Goal: Find specific page/section: Find specific page/section

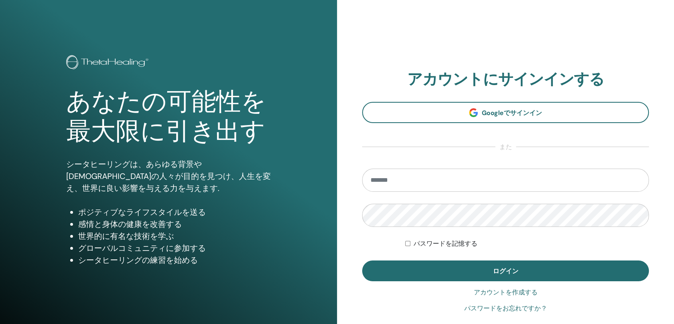
click at [509, 180] on input "email" at bounding box center [505, 179] width 287 height 23
type input "*"
type input "**********"
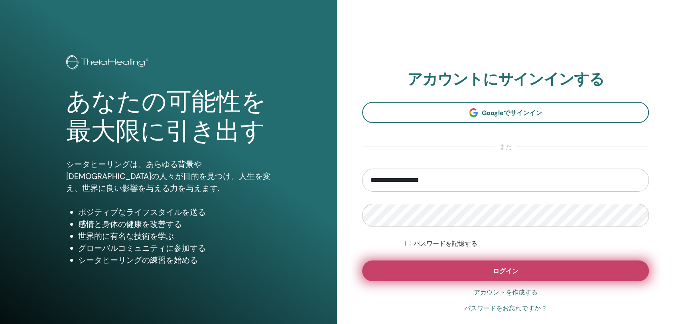
click at [468, 270] on button "ログイン" at bounding box center [505, 270] width 287 height 21
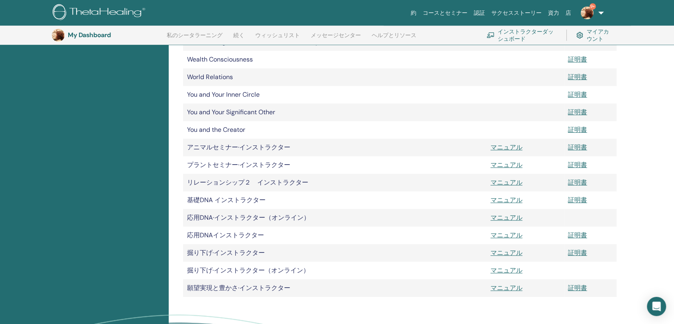
scroll to position [463, 0]
click at [507, 234] on link "マニュアル" at bounding box center [507, 234] width 32 height 8
